Goal: Information Seeking & Learning: Compare options

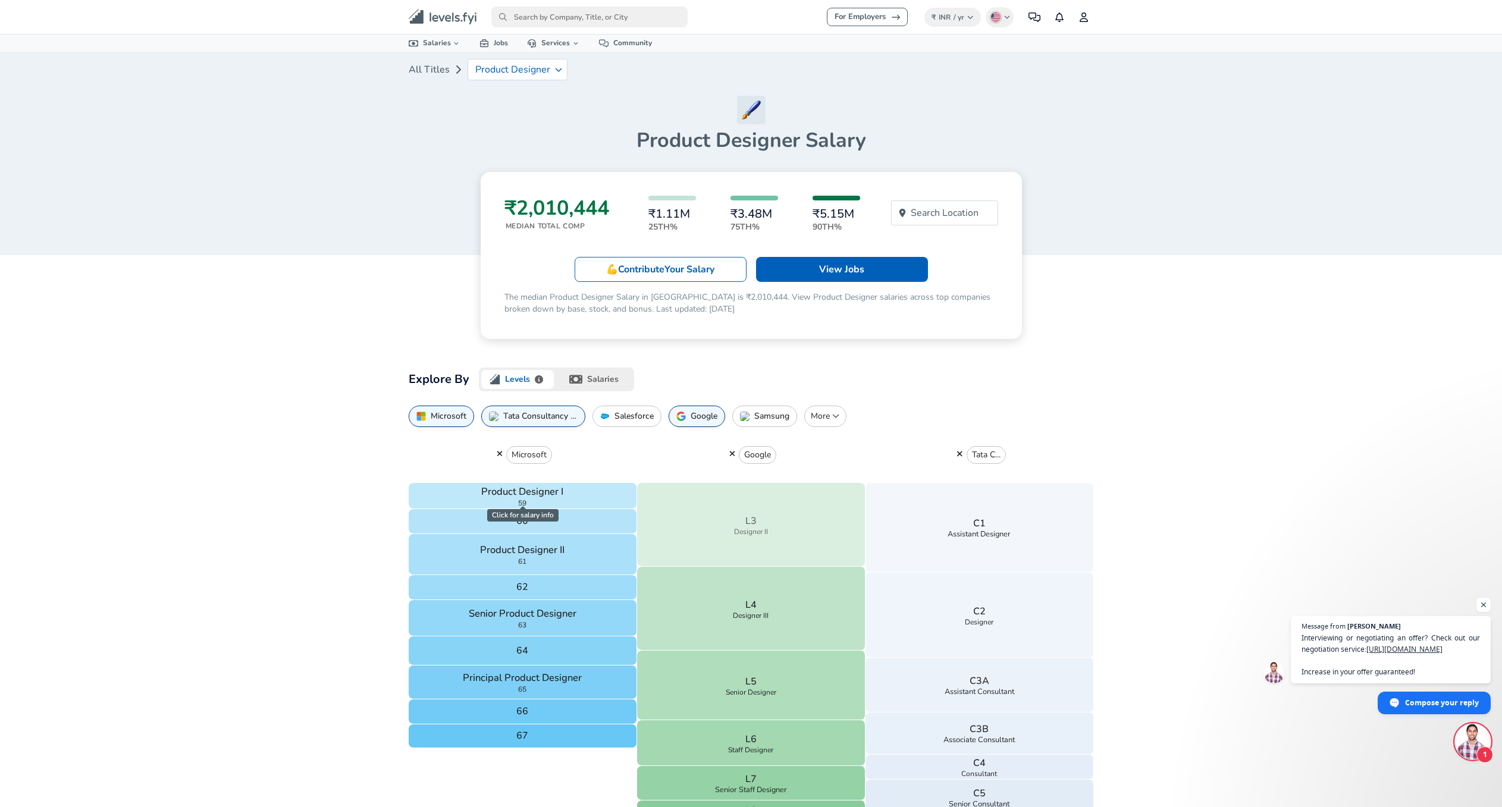
scroll to position [121, 0]
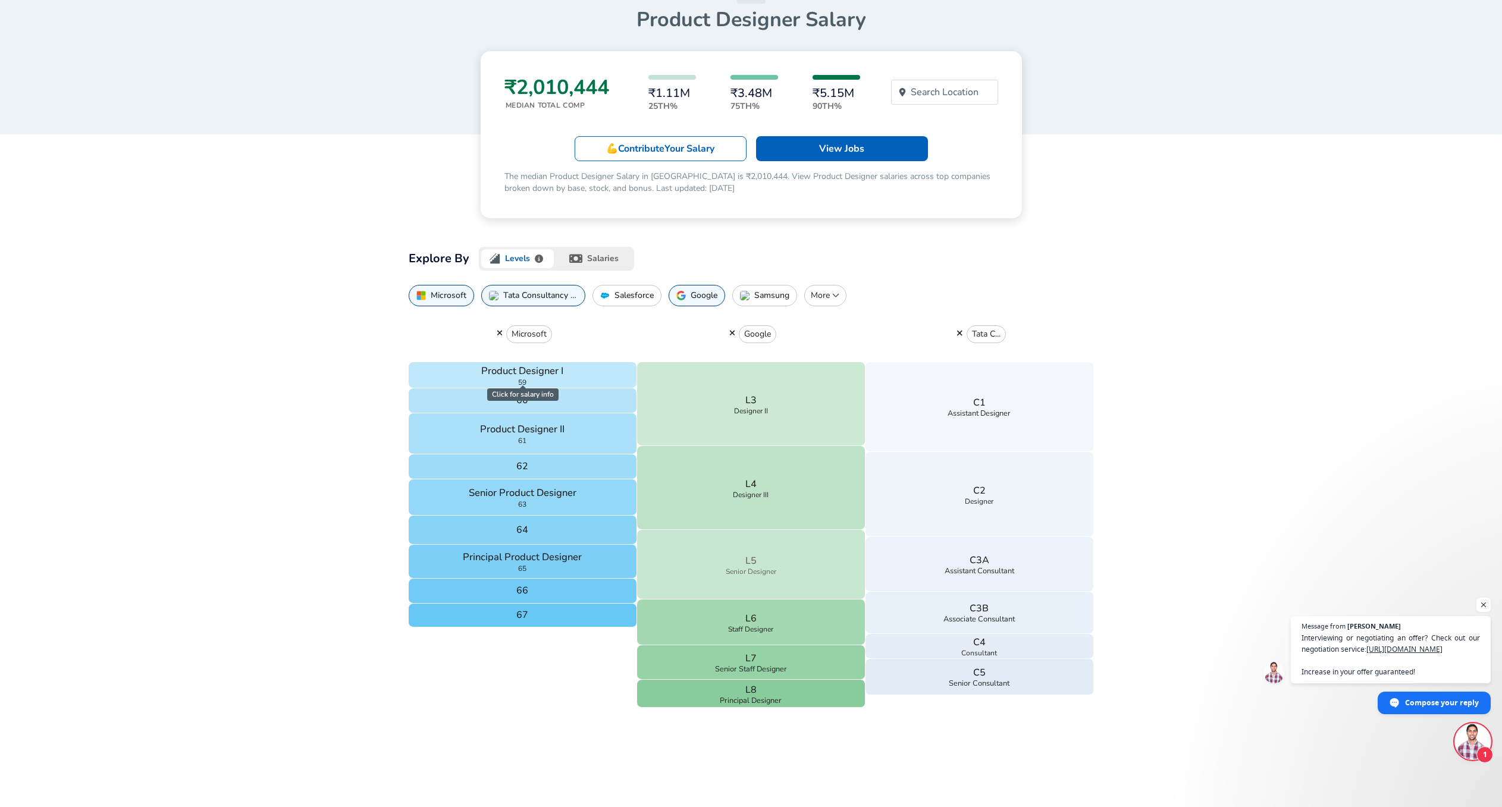
click at [772, 557] on button "L5 Senior Designer" at bounding box center [751, 565] width 228 height 70
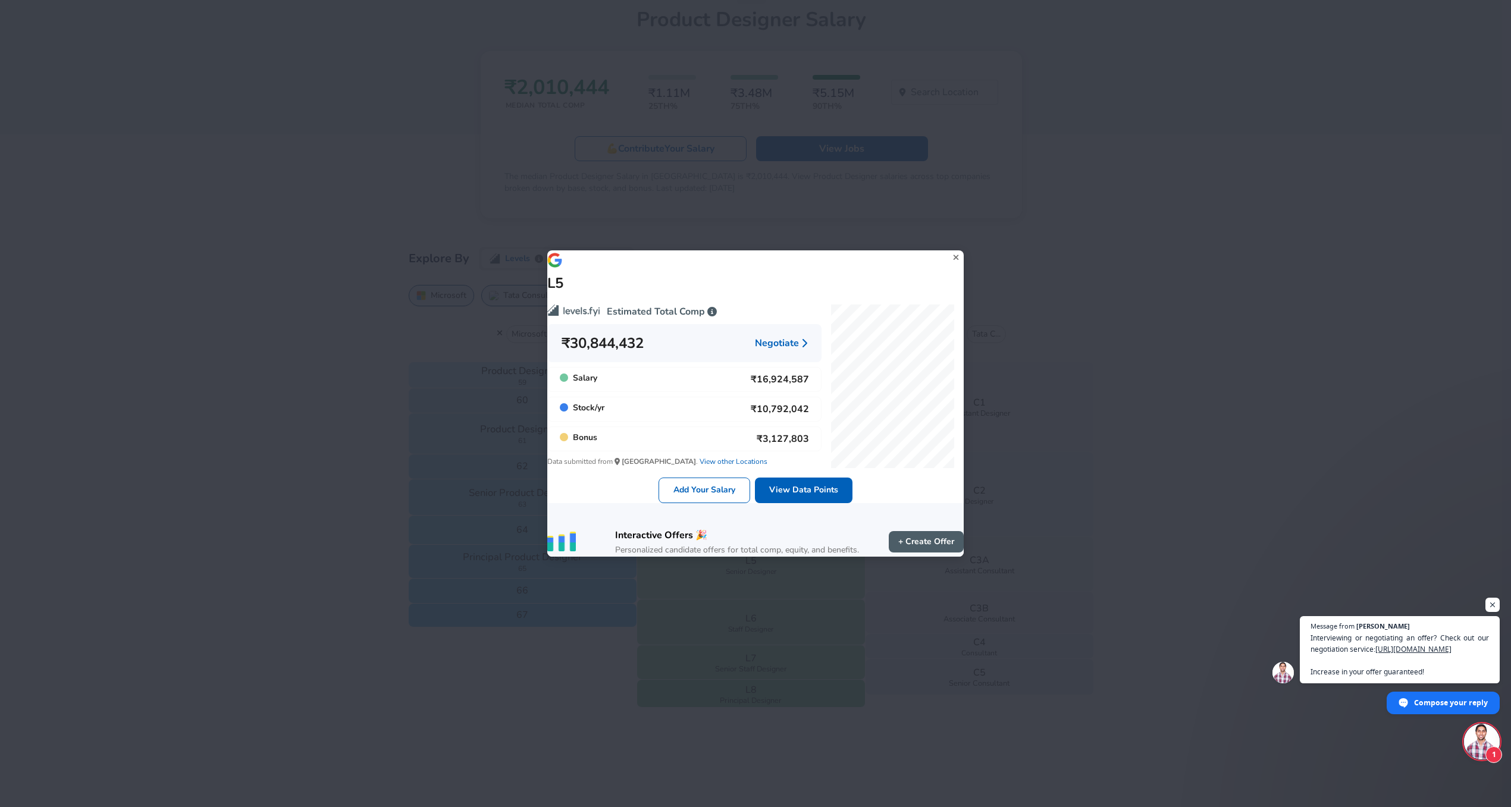
click at [1193, 228] on div "L5 Estimated Total Comp ₹30,844,432 Negotiate Salary ₹16,924,587 Stock / yr ₹10…" at bounding box center [755, 403] width 1511 height 807
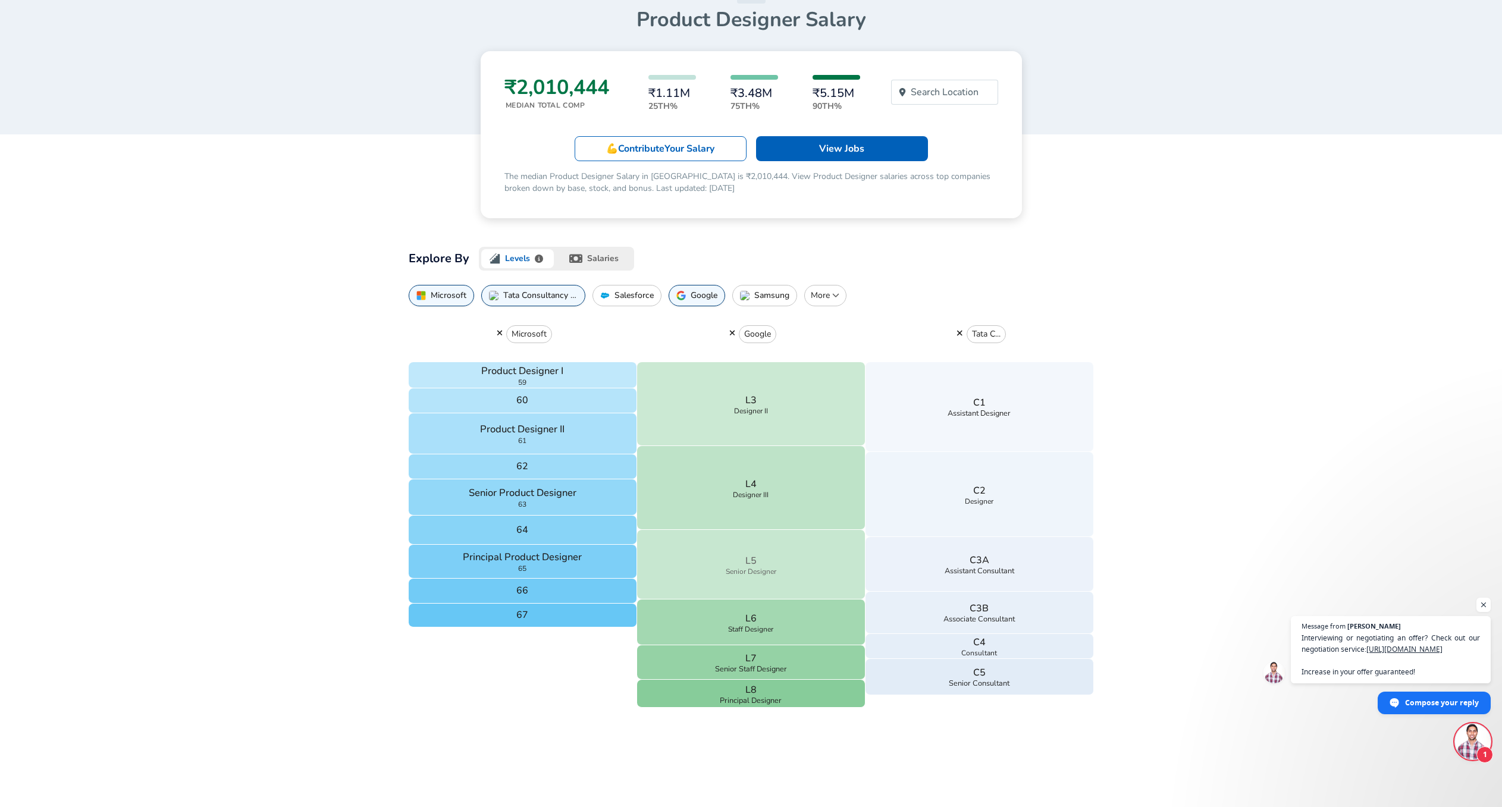
click at [748, 545] on button "L5 Senior Designer" at bounding box center [751, 565] width 228 height 70
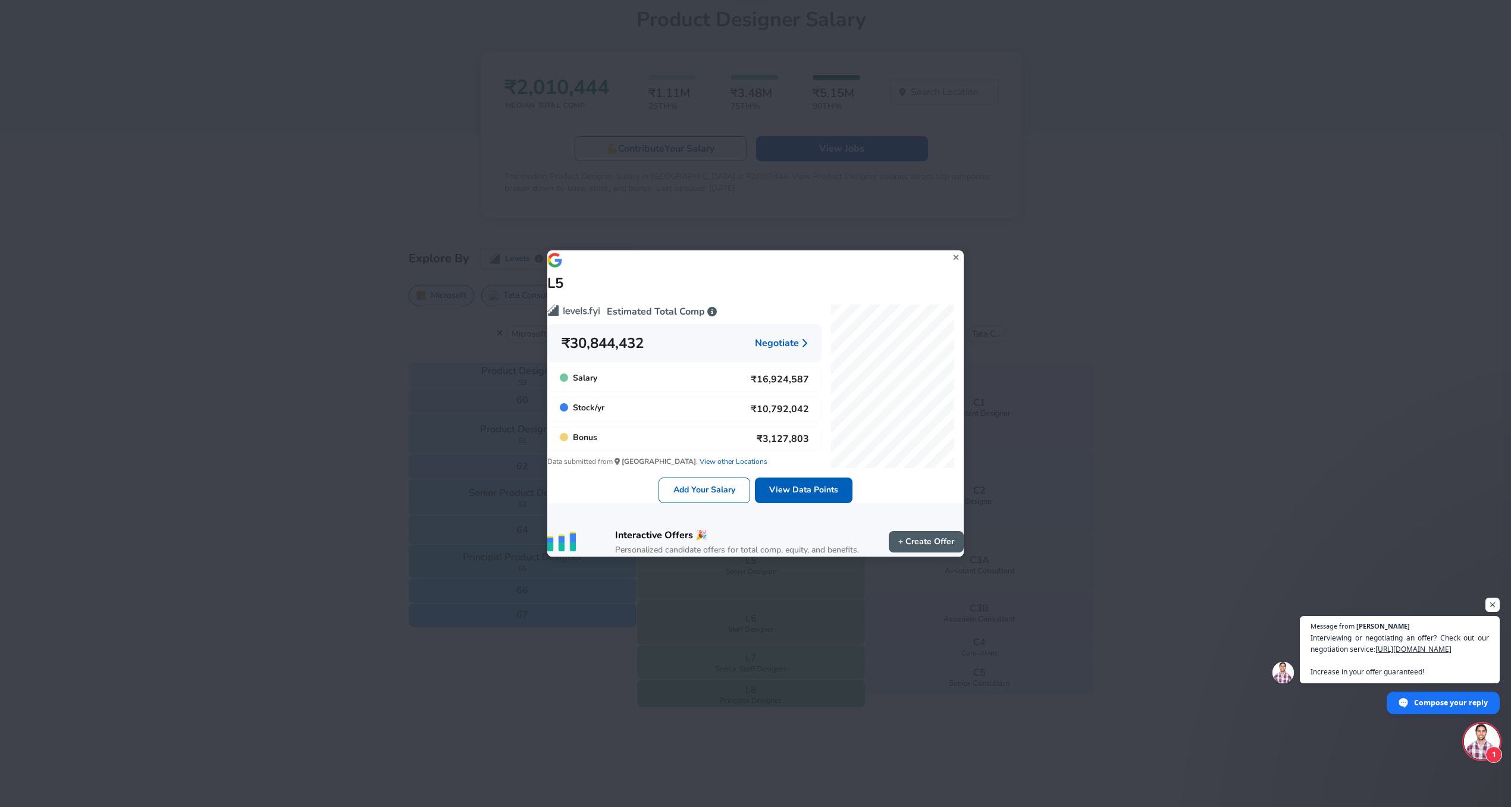
click at [1044, 253] on div "L5 Estimated Total Comp ₹30,844,432 Negotiate Salary ₹16,924,587 Stock / yr ₹10…" at bounding box center [755, 403] width 1511 height 807
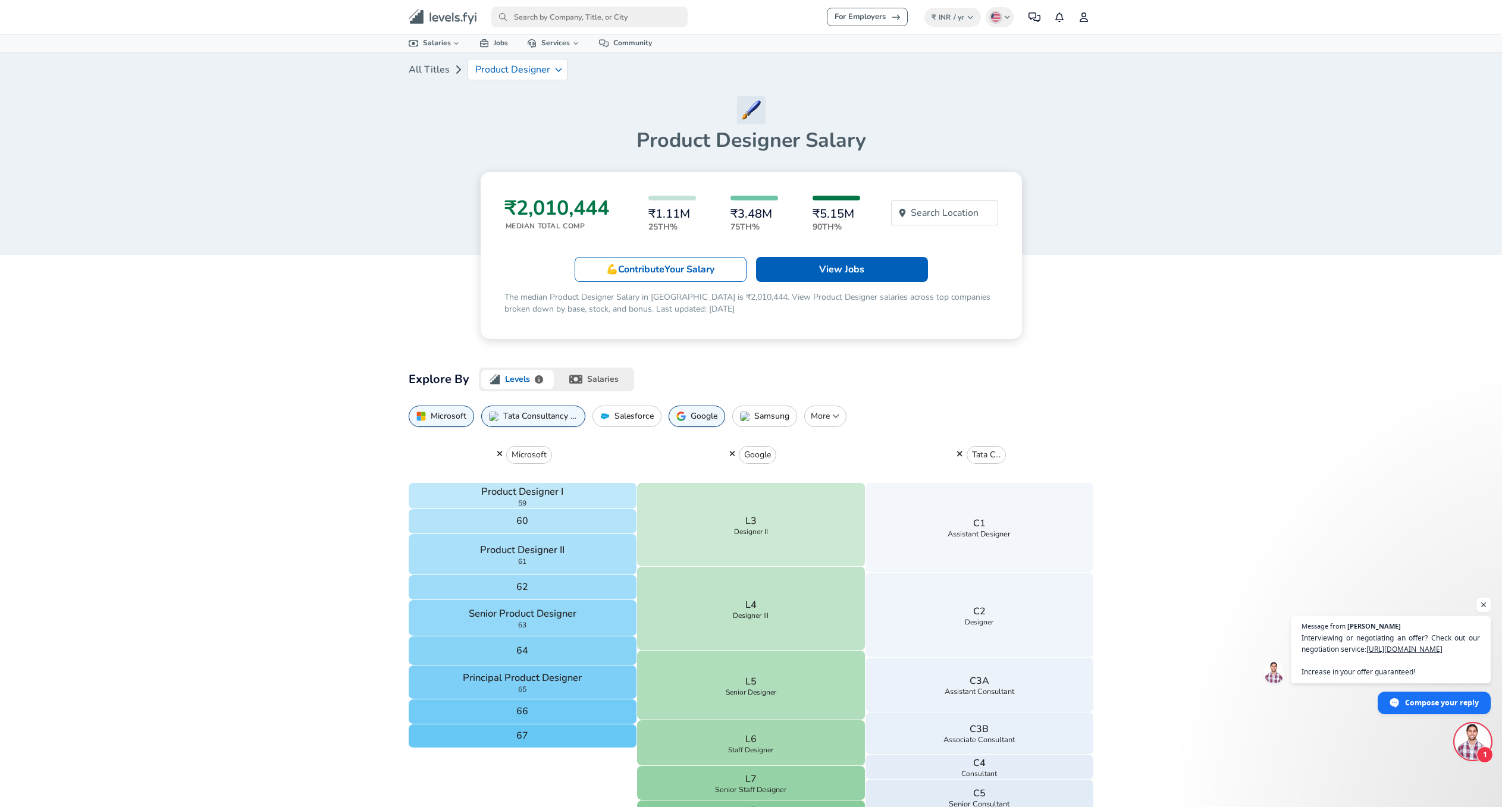
click at [603, 378] on button "salaries" at bounding box center [595, 380] width 78 height 24
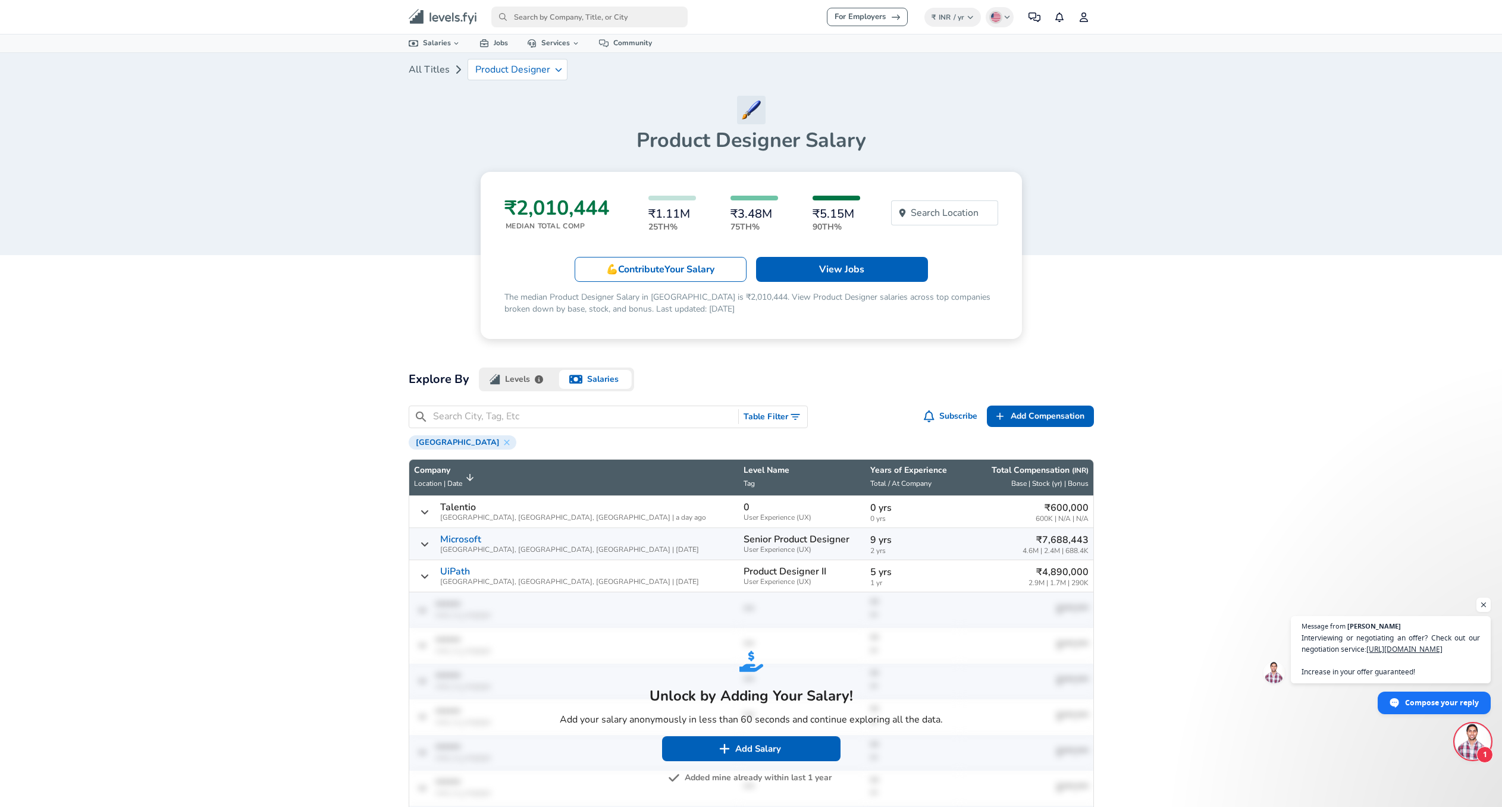
click at [780, 408] on button "Table Filter" at bounding box center [773, 417] width 68 height 22
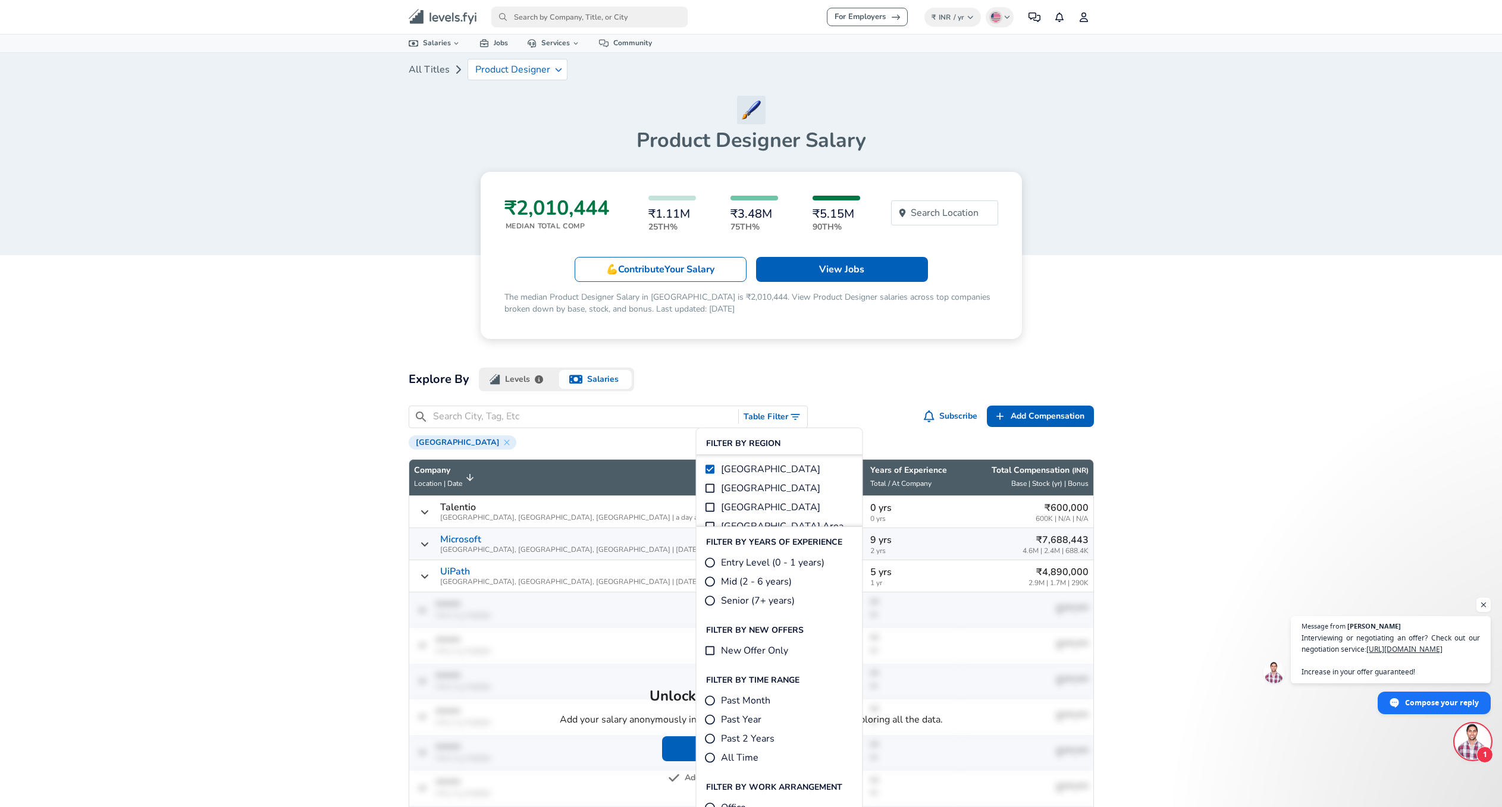
click at [908, 365] on div "₹2,010,444 Median Total Comp ₹1.11M 25th% ₹3.48M 75th% ₹5.15M 90th% Search Loca…" at bounding box center [751, 722] width 714 height 1101
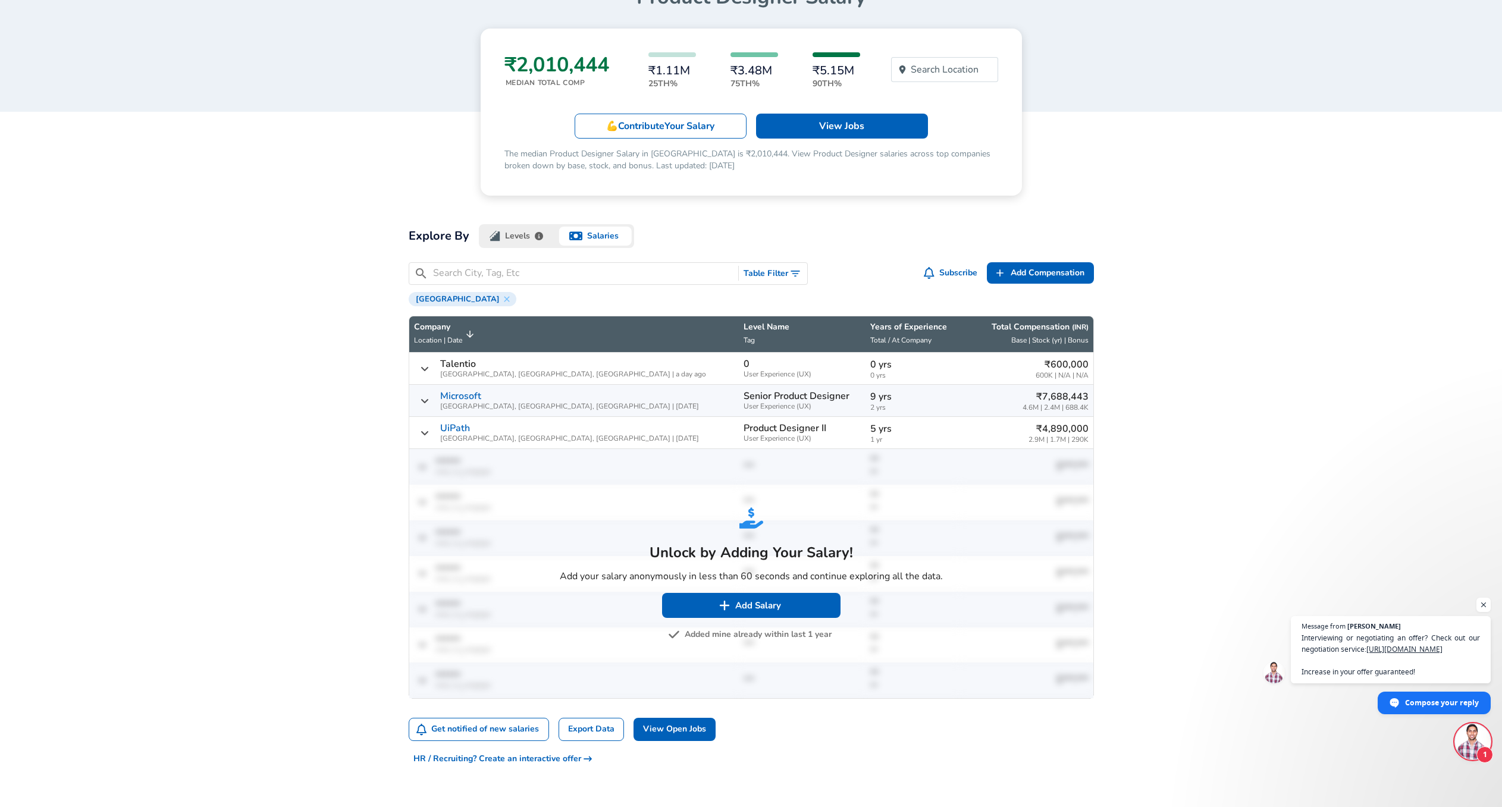
scroll to position [151, 0]
